Goal: Entertainment & Leisure: Consume media (video, audio)

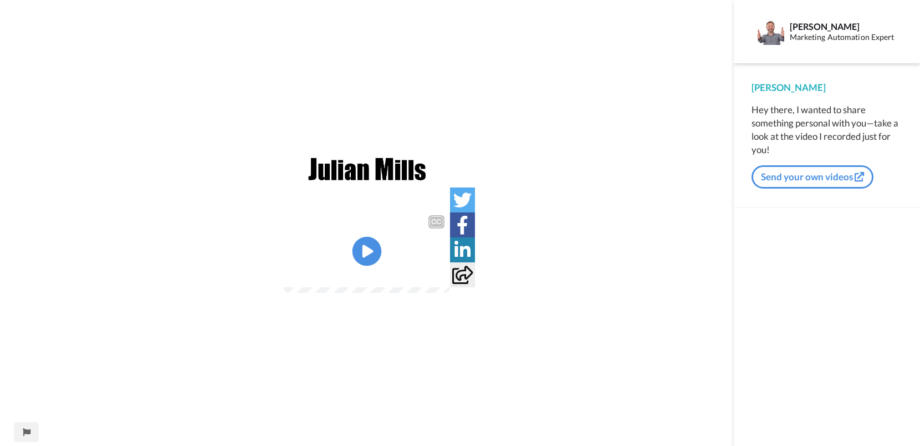
click at [375, 262] on icon "Play/Pause" at bounding box center [366, 250] width 29 height 53
click at [369, 252] on img at bounding box center [367, 250] width 166 height 83
click at [376, 245] on icon at bounding box center [366, 250] width 29 height 29
